Goal: Browse casually

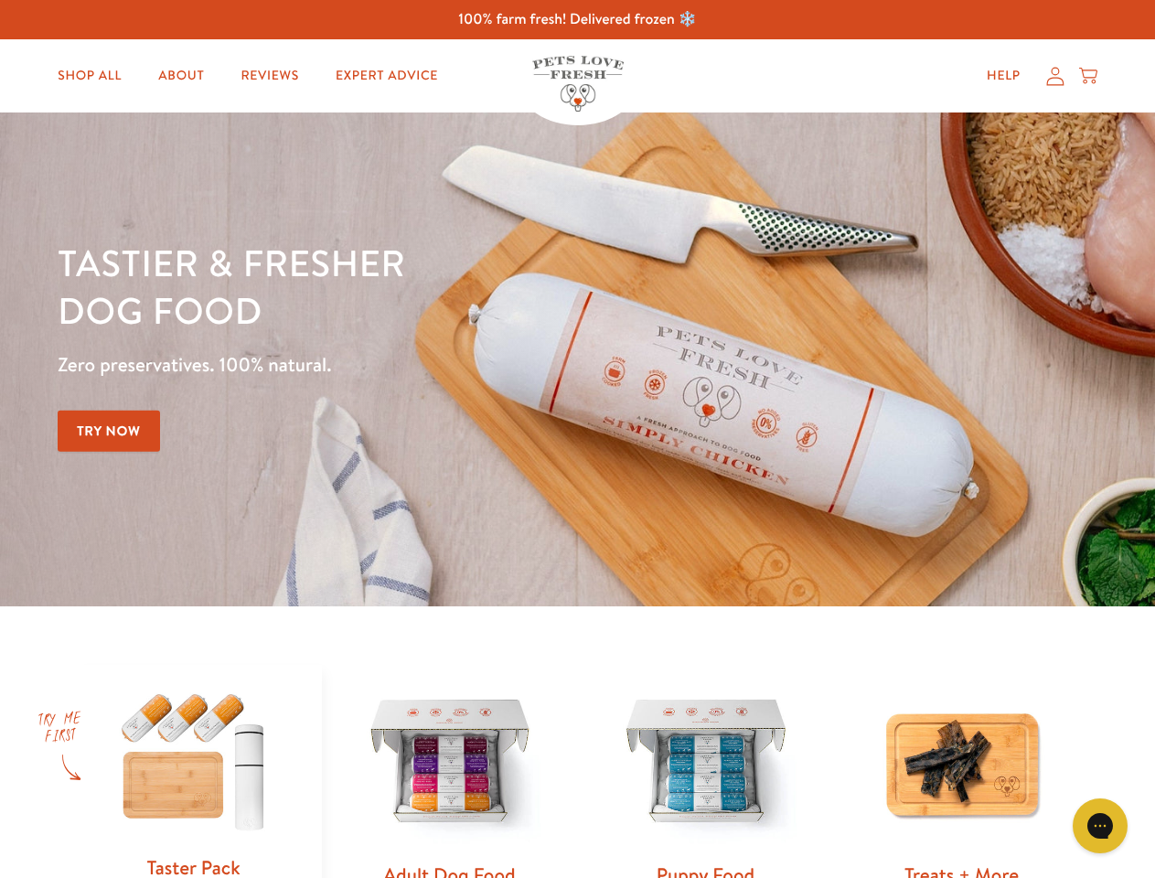
click at [577, 439] on div "Tastier & fresher dog food Zero preservatives. 100% natural. Try Now" at bounding box center [404, 359] width 693 height 241
click at [1100, 826] on icon "Gorgias live chat" at bounding box center [1099, 824] width 17 height 17
